Goal: Navigation & Orientation: Find specific page/section

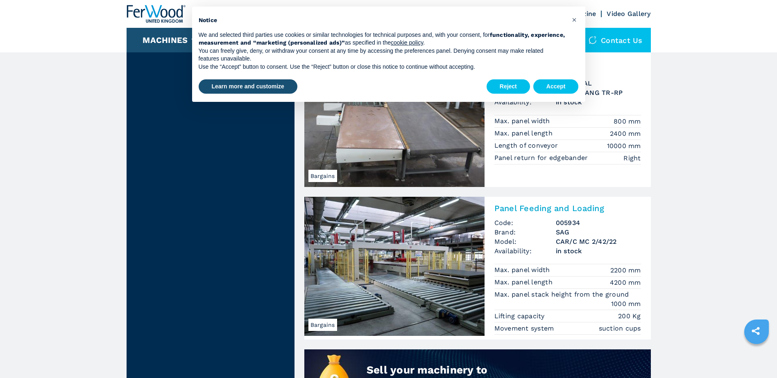
scroll to position [368, 0]
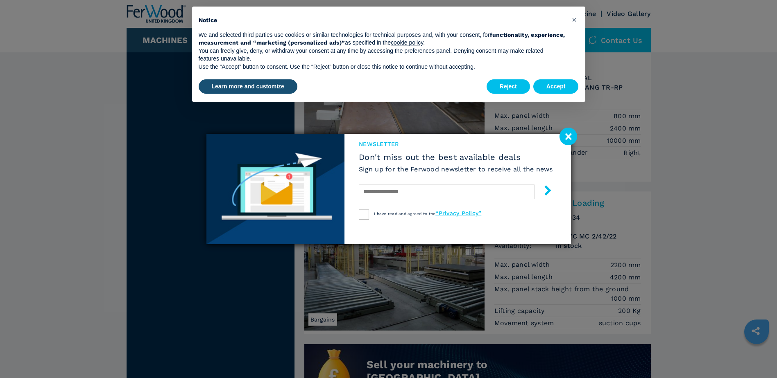
click at [567, 135] on image at bounding box center [568, 137] width 18 height 18
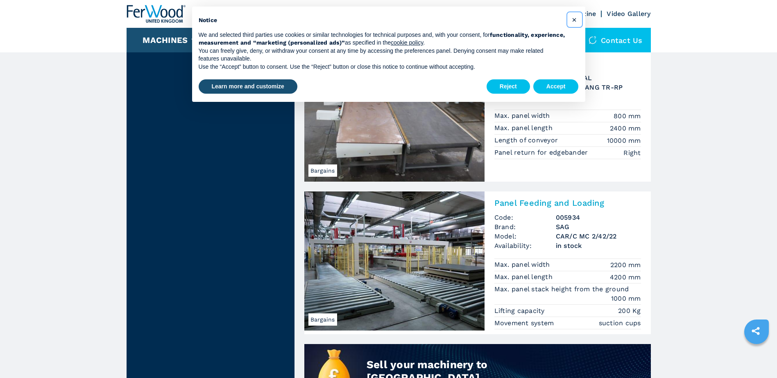
click at [574, 20] on span "×" at bounding box center [574, 20] width 5 height 10
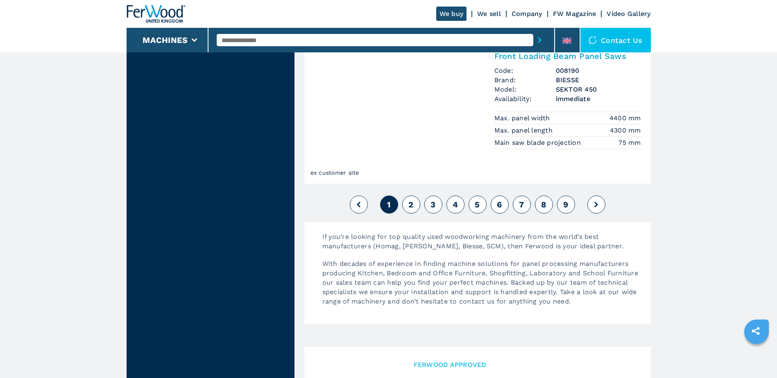
scroll to position [1965, 0]
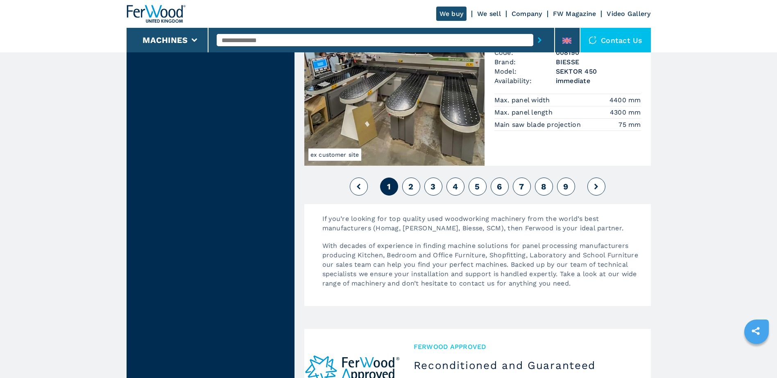
click at [407, 190] on button "2" at bounding box center [411, 187] width 18 height 18
click at [412, 184] on span "2" at bounding box center [410, 187] width 5 height 10
click at [596, 185] on icon at bounding box center [596, 187] width 4 height 6
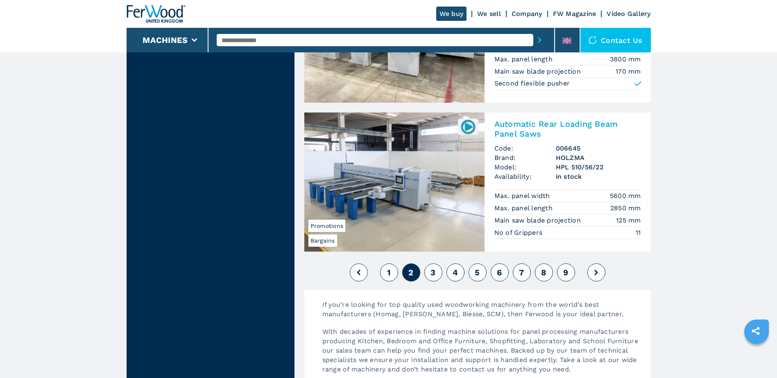
scroll to position [1924, 0]
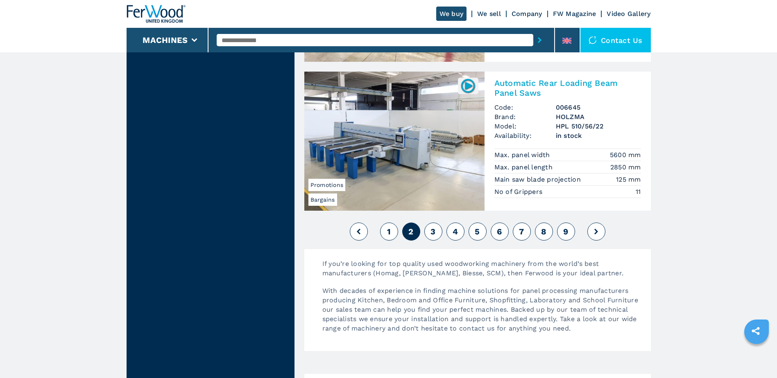
click at [433, 230] on span "3" at bounding box center [432, 232] width 5 height 10
click at [591, 232] on button at bounding box center [596, 232] width 18 height 18
click at [596, 231] on icon at bounding box center [596, 232] width 4 height 6
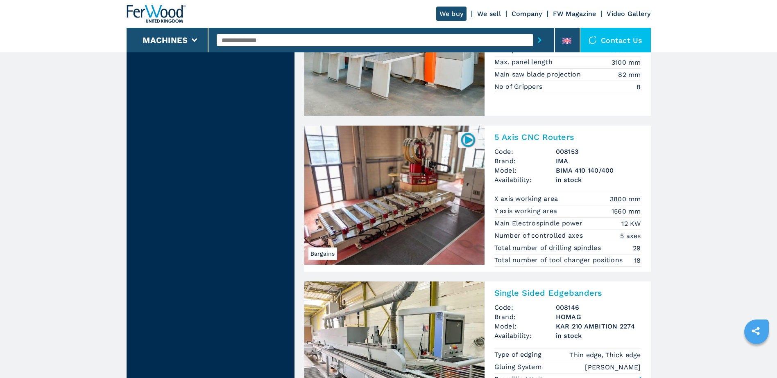
scroll to position [1842, 0]
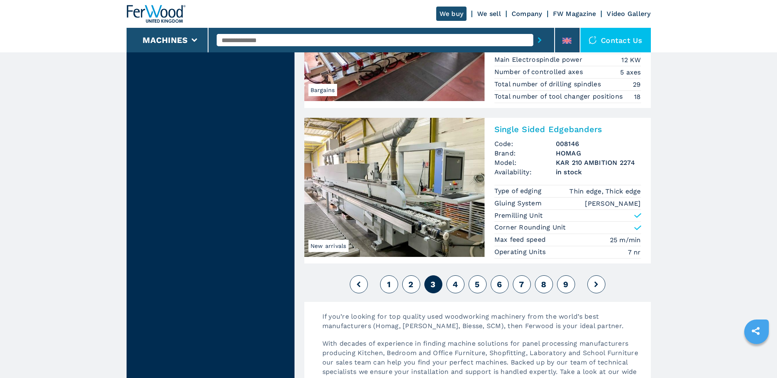
click at [597, 286] on icon at bounding box center [596, 285] width 4 height 6
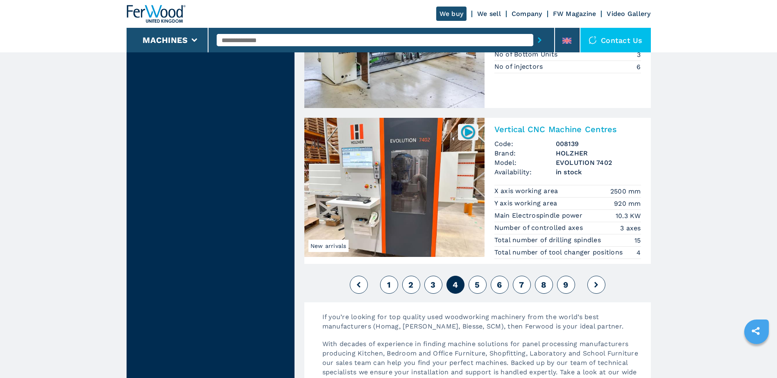
scroll to position [1965, 0]
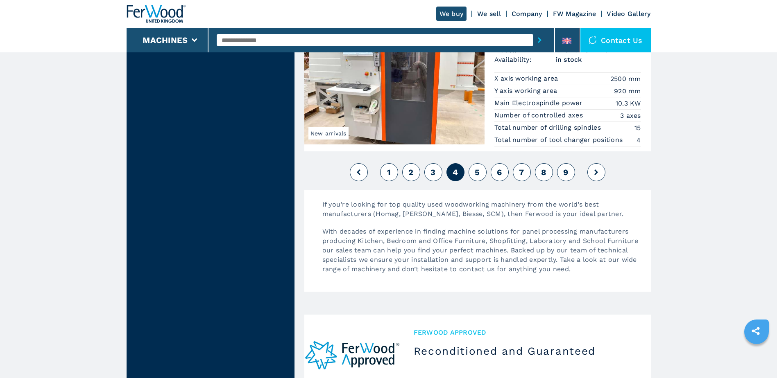
click at [598, 176] on button at bounding box center [596, 172] width 18 height 18
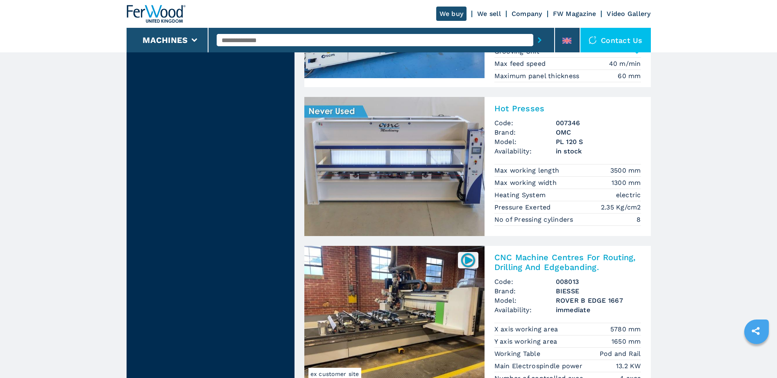
scroll to position [1842, 0]
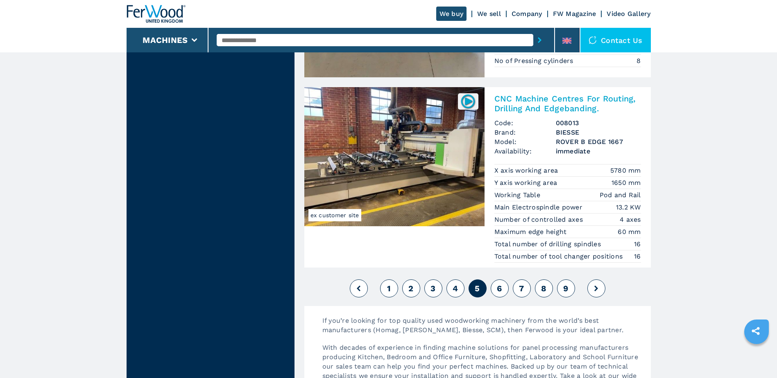
click at [598, 293] on button at bounding box center [596, 289] width 18 height 18
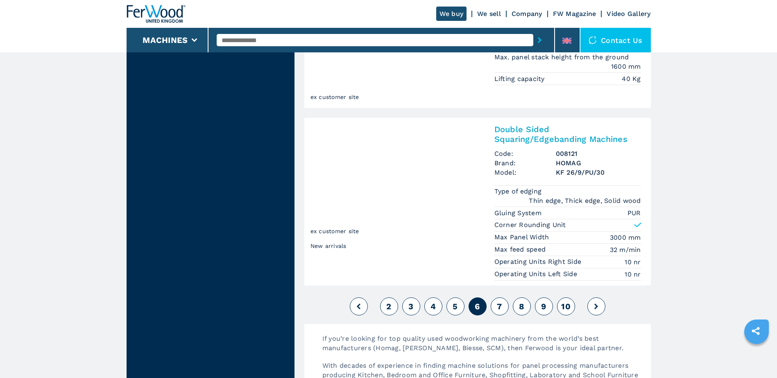
scroll to position [2047, 0]
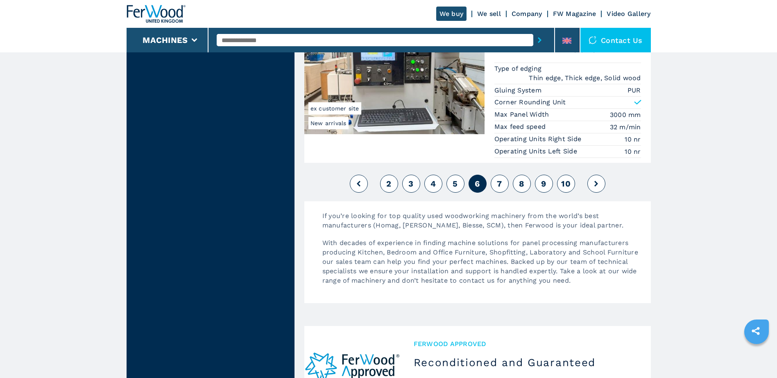
click at [599, 182] on button at bounding box center [596, 184] width 18 height 18
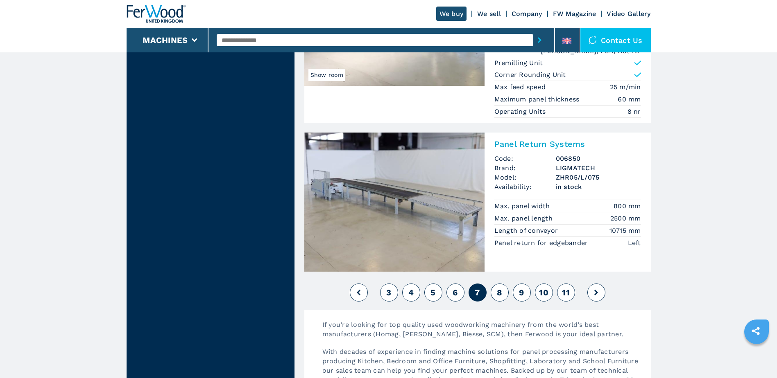
scroll to position [1965, 0]
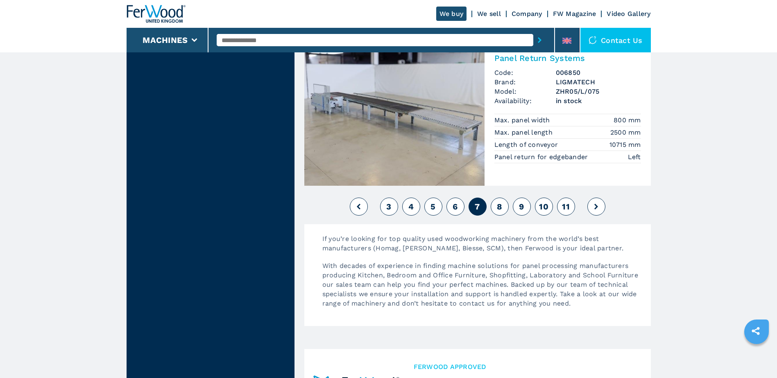
click at [598, 201] on button at bounding box center [596, 207] width 18 height 18
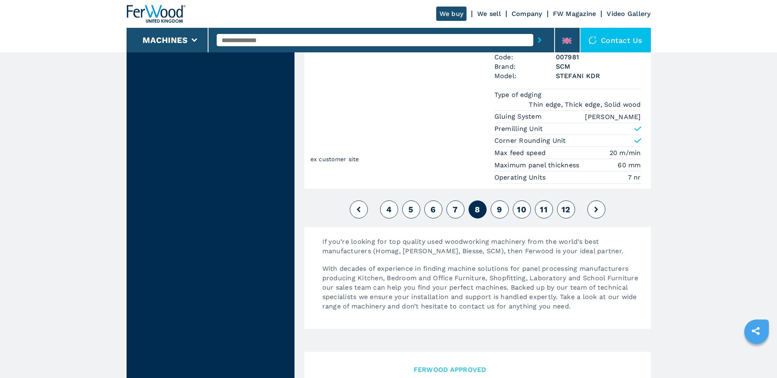
scroll to position [1924, 0]
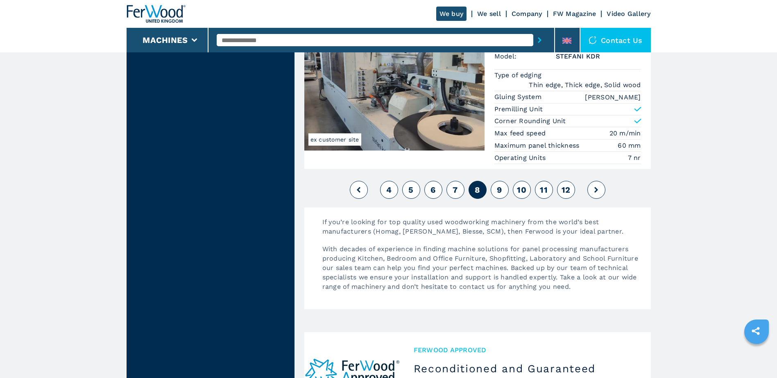
click at [594, 188] on icon at bounding box center [596, 190] width 4 height 6
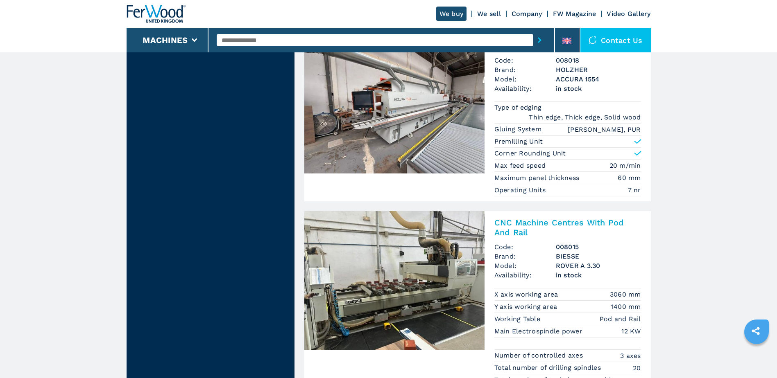
scroll to position [1023, 0]
